Goal: Information Seeking & Learning: Learn about a topic

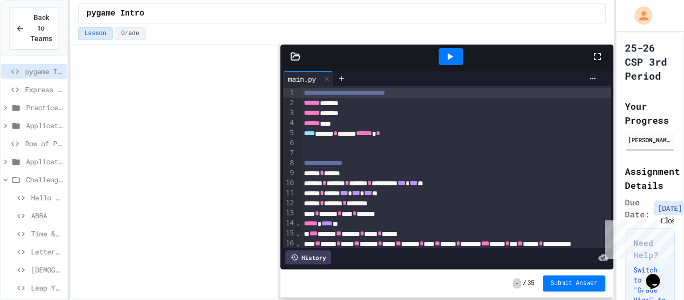
scroll to position [26, 0]
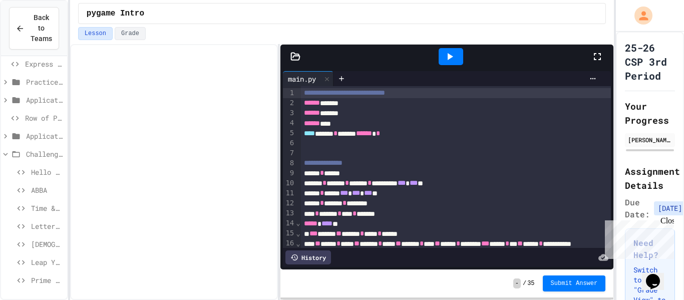
click at [42, 136] on span "Application: Strings, Inputs, Math" at bounding box center [44, 136] width 37 height 11
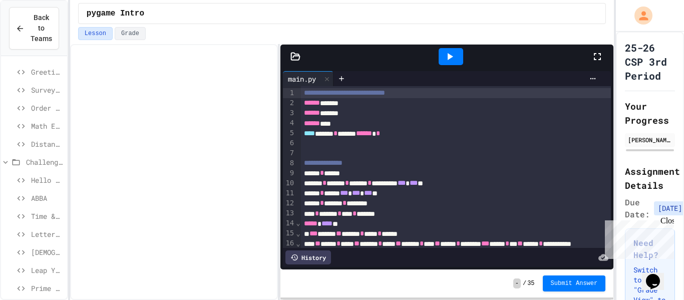
click at [43, 162] on span "Challenges" at bounding box center [44, 162] width 37 height 11
click at [33, 124] on span "Application: Variables/Print" at bounding box center [44, 125] width 37 height 11
click at [48, 76] on span "pygame Intro" at bounding box center [44, 71] width 38 height 11
click at [45, 146] on span "Message Fix" at bounding box center [47, 143] width 32 height 11
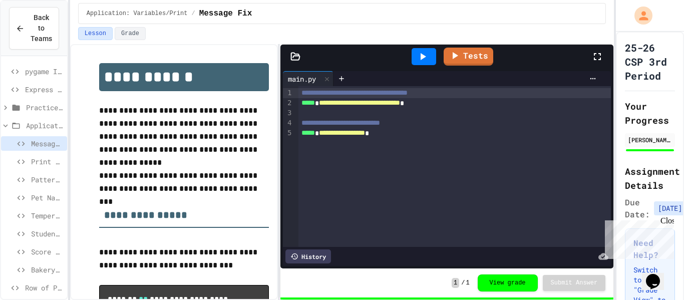
click at [49, 158] on span "Print Statement Repair" at bounding box center [47, 161] width 32 height 11
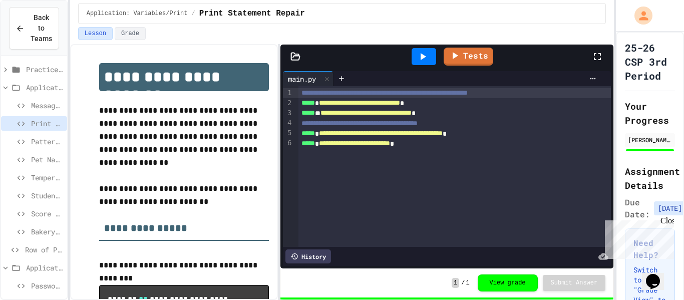
scroll to position [40, 0]
click at [46, 83] on span "Application: Variables/Print" at bounding box center [44, 85] width 37 height 11
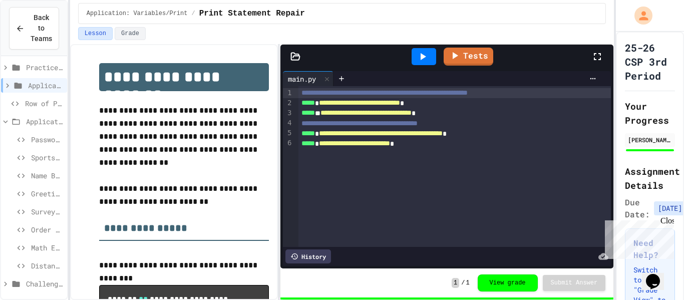
scroll to position [36, 0]
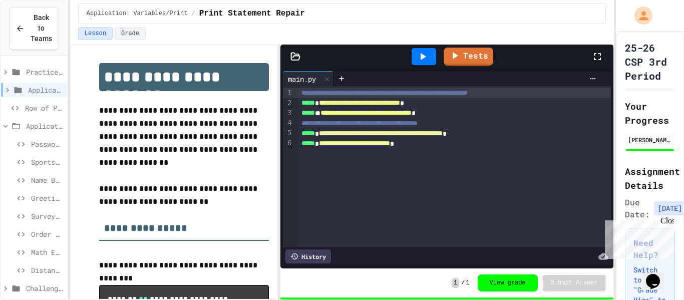
click at [47, 142] on span "Password Creator" at bounding box center [47, 144] width 32 height 11
